Goal: Find specific page/section: Find specific page/section

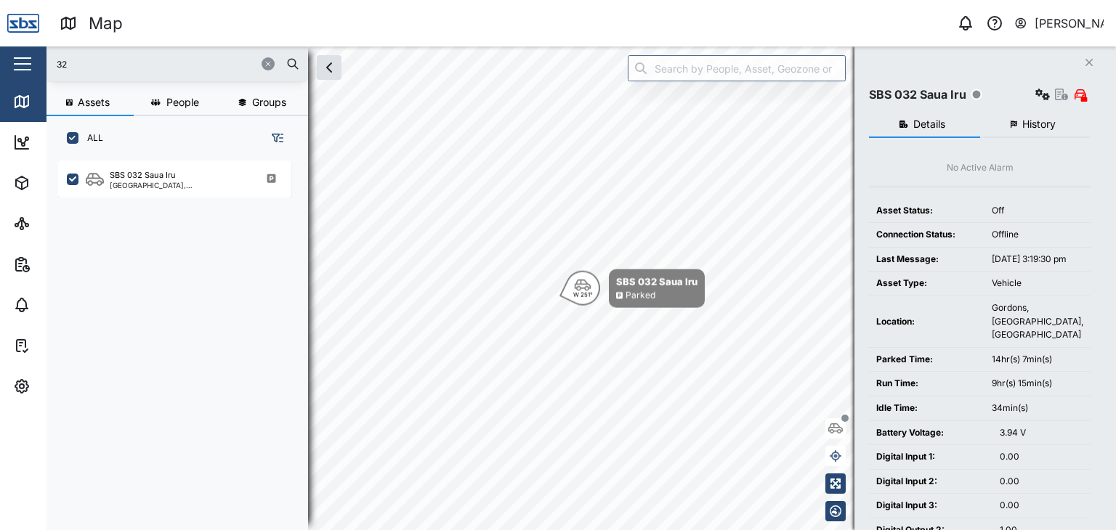
scroll to position [352, 227]
click at [69, 64] on input "32" at bounding box center [177, 64] width 244 height 22
drag, startPoint x: 0, startPoint y: 0, endPoint x: 45, endPoint y: 65, distance: 79.4
click at [45, 65] on div "Map 0 [PERSON_NAME] Close Map Dashboard Assets ATS Camera Generator Personnel T…" at bounding box center [558, 265] width 1116 height 530
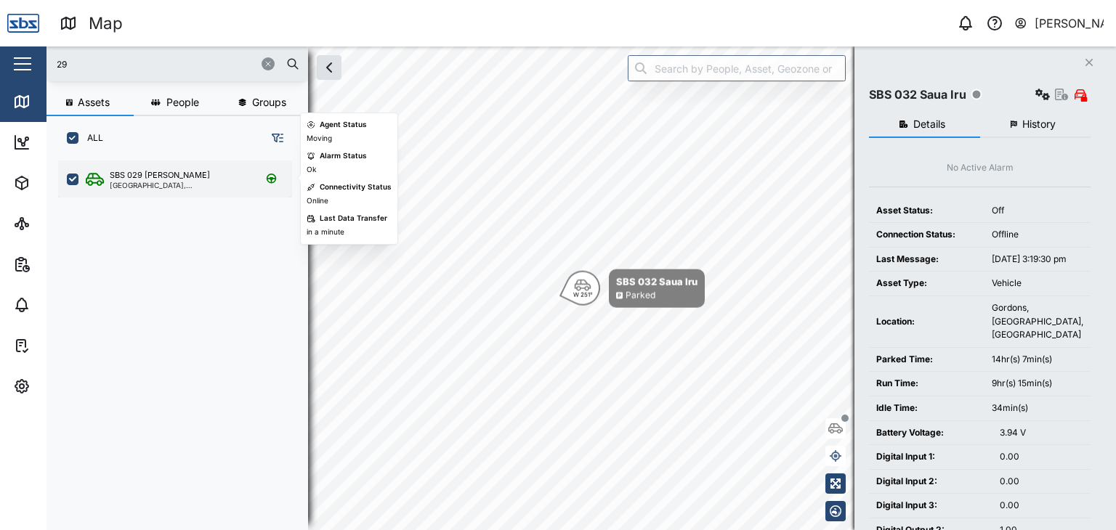
click at [180, 178] on div "SBS 029 [PERSON_NAME]" at bounding box center [179, 175] width 139 height 12
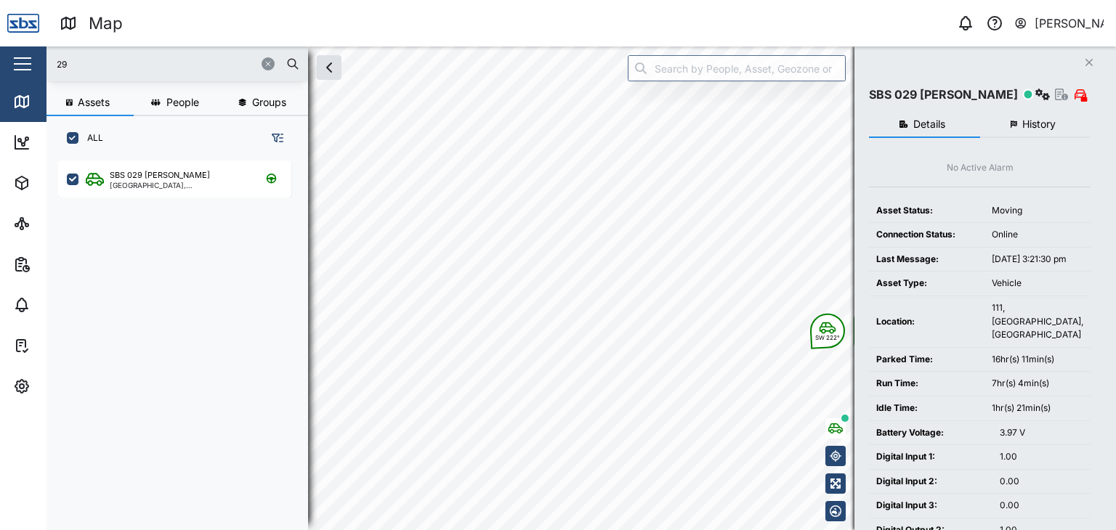
drag, startPoint x: 78, startPoint y: 65, endPoint x: 28, endPoint y: 66, distance: 49.4
click at [28, 66] on div "Map 0 [PERSON_NAME] Close Map Dashboard Assets ATS Camera Generator Personnel T…" at bounding box center [558, 265] width 1116 height 530
type input "16"
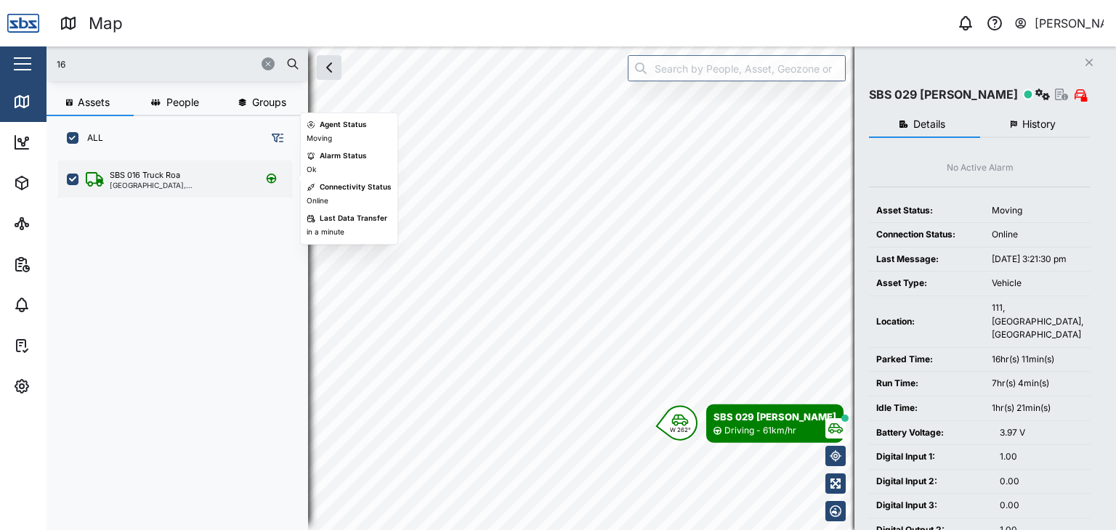
click at [185, 175] on div "SBS 016 Truck Roa" at bounding box center [179, 175] width 139 height 12
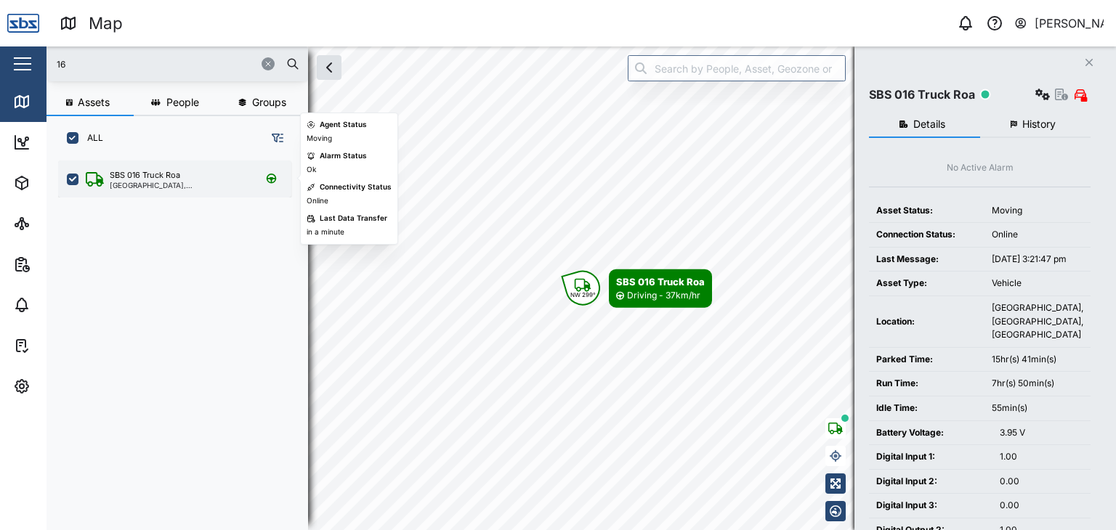
click at [146, 175] on div "SBS 016 Truck Roa" at bounding box center [145, 175] width 70 height 12
